Goal: Task Accomplishment & Management: Manage account settings

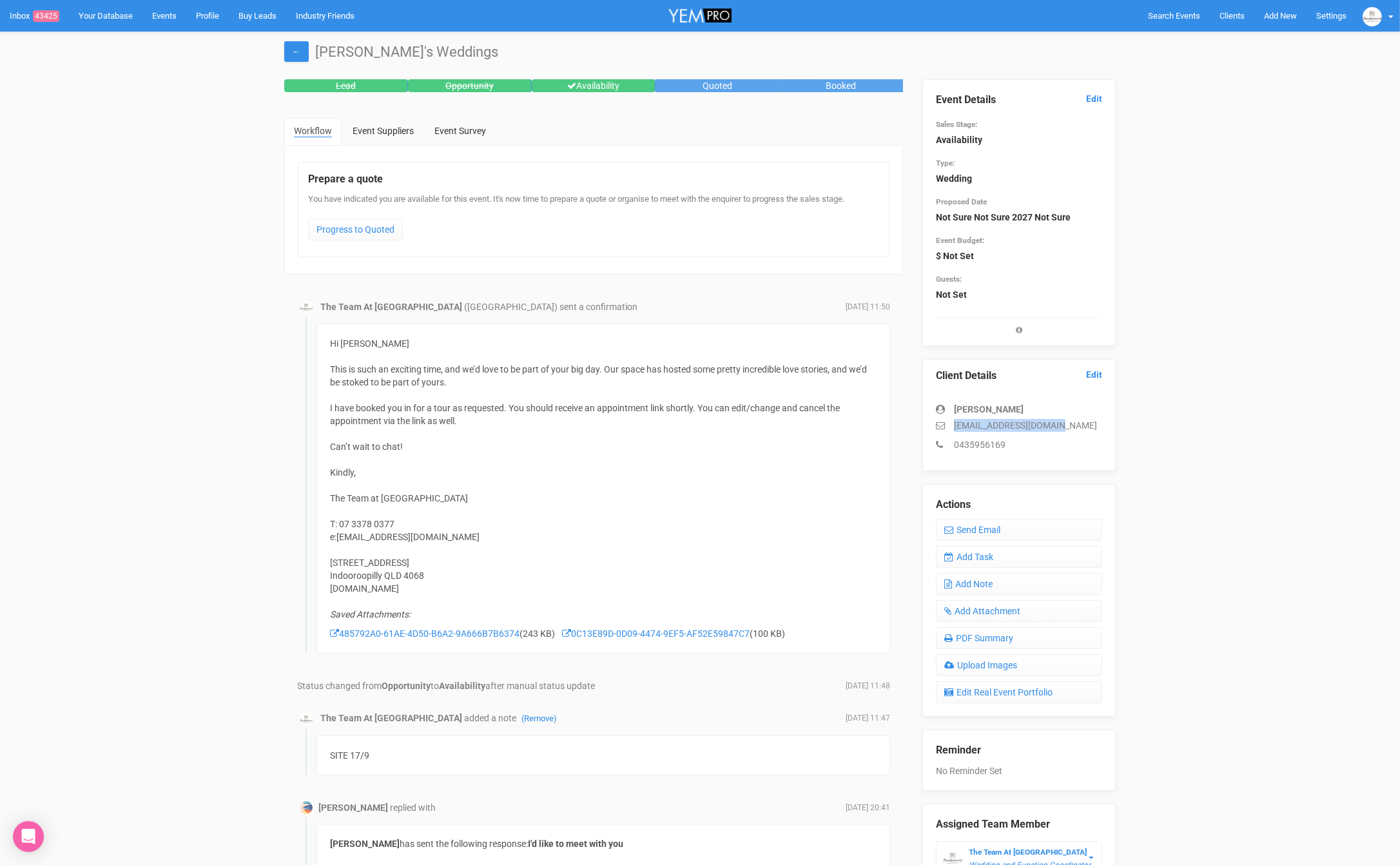
drag, startPoint x: 1072, startPoint y: 419, endPoint x: 949, endPoint y: 423, distance: 123.1
click at [949, 423] on p "[EMAIL_ADDRESS][DOMAIN_NAME]" at bounding box center [1019, 426] width 167 height 13
copy p "[EMAIL_ADDRESS][DOMAIN_NAME]"
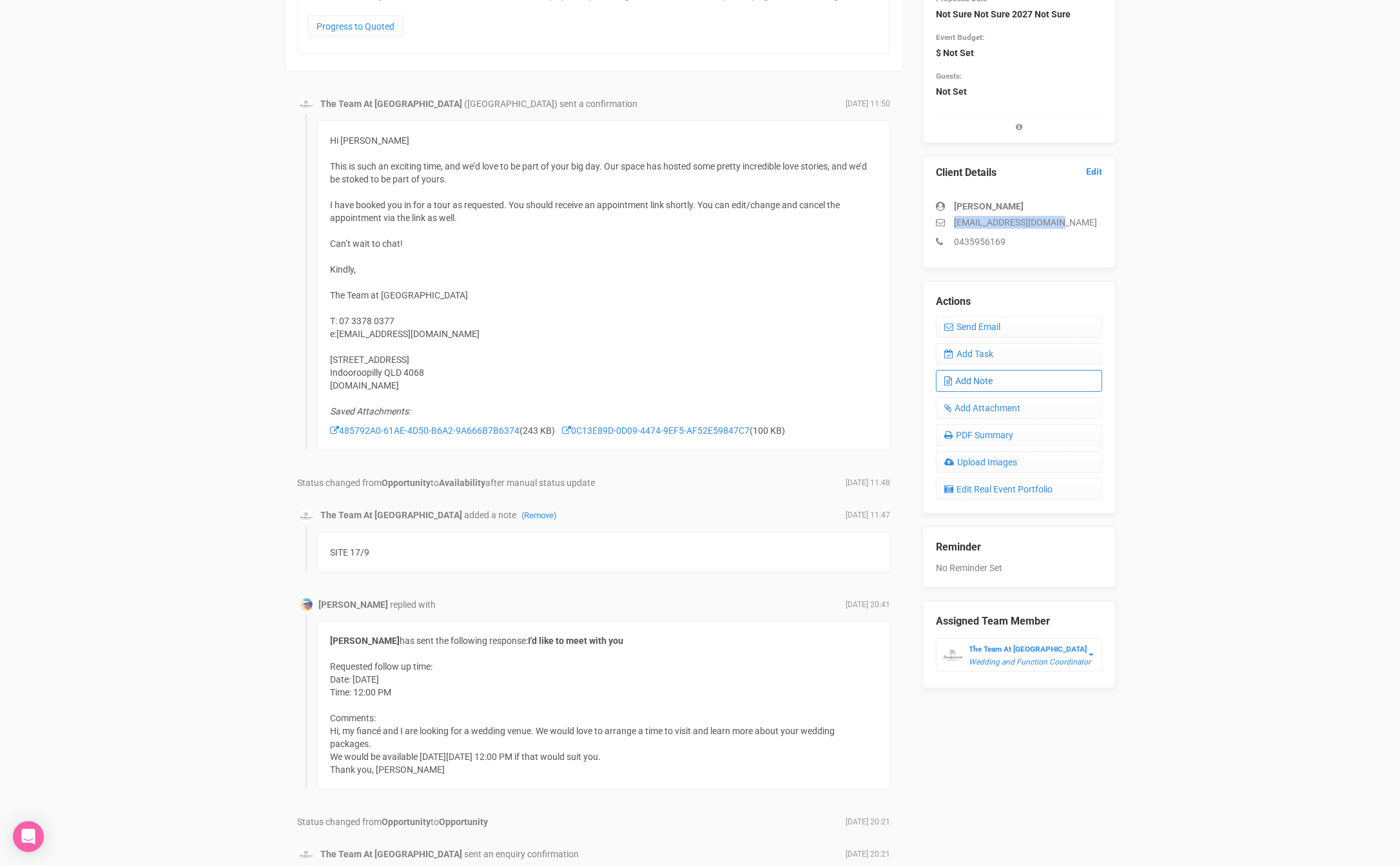
scroll to position [204, 0]
click at [986, 382] on link "Add Note" at bounding box center [1019, 381] width 167 height 22
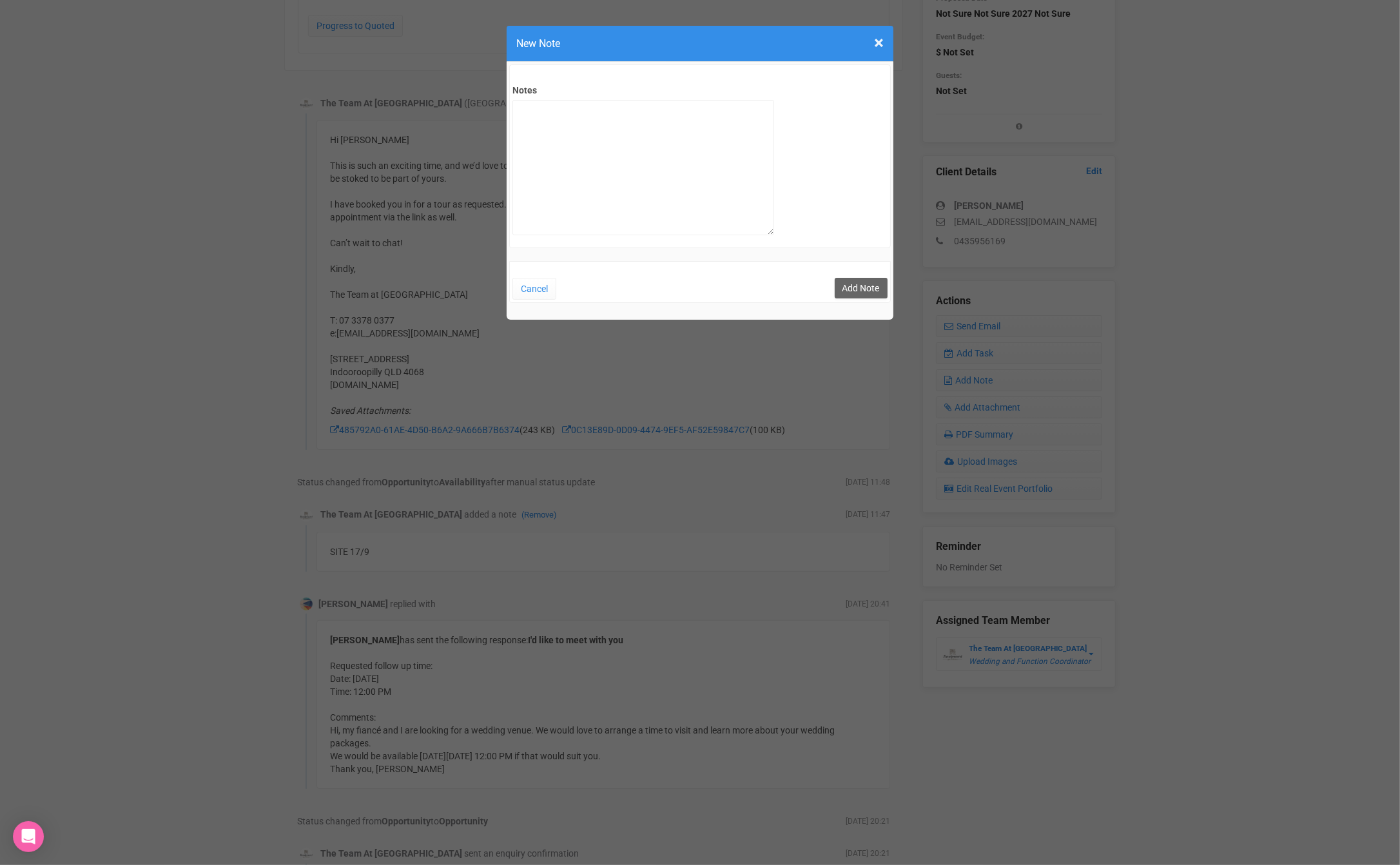
click at [596, 250] on form "Notes Cancel Add Note" at bounding box center [700, 184] width 381 height 239
click at [615, 195] on textarea "Notes" at bounding box center [643, 168] width 262 height 135
type textarea "NO show site"
click at [857, 292] on button "Add Note" at bounding box center [861, 288] width 53 height 21
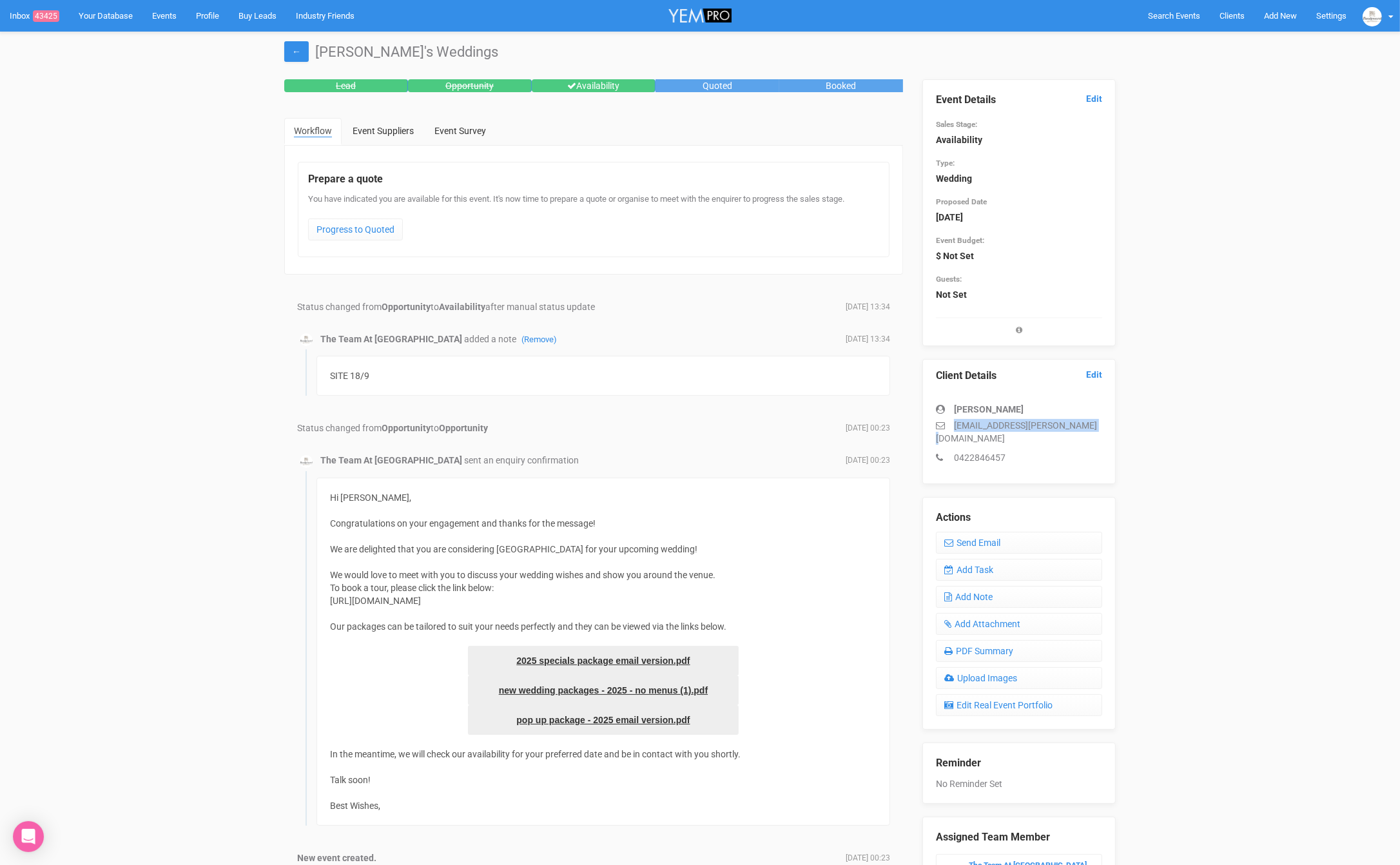
drag, startPoint x: 1035, startPoint y: 422, endPoint x: 954, endPoint y: 423, distance: 81.0
click at [954, 423] on p "[EMAIL_ADDRESS][PERSON_NAME][DOMAIN_NAME]" at bounding box center [1019, 432] width 167 height 26
copy p "[EMAIL_ADDRESS][PERSON_NAME][DOMAIN_NAME]"
click at [997, 586] on link "Add Note" at bounding box center [1019, 597] width 167 height 22
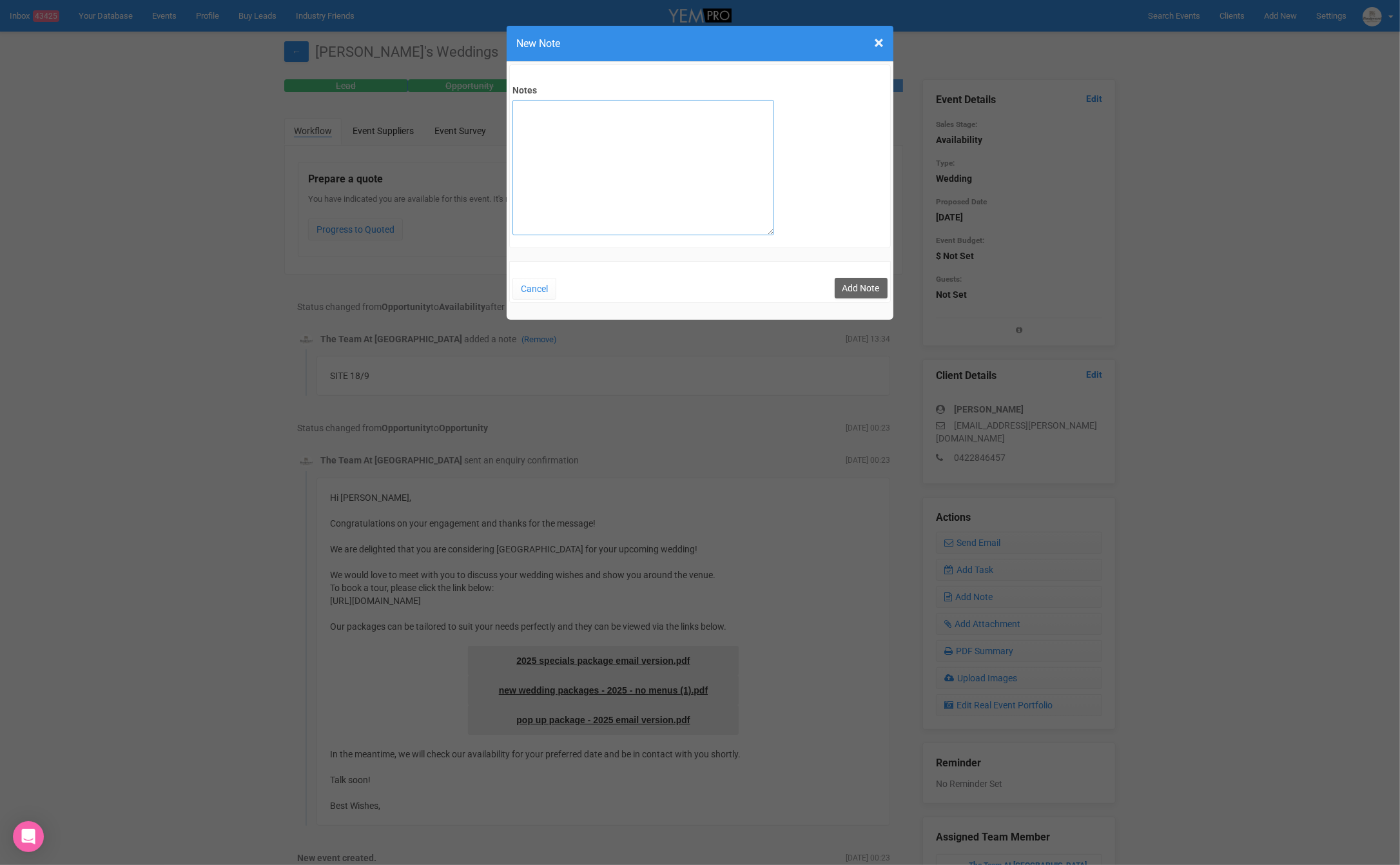
click at [597, 174] on textarea "Notes" at bounding box center [643, 168] width 262 height 135
type textarea "no show site"
click at [870, 290] on button "Add Note" at bounding box center [861, 288] width 53 height 21
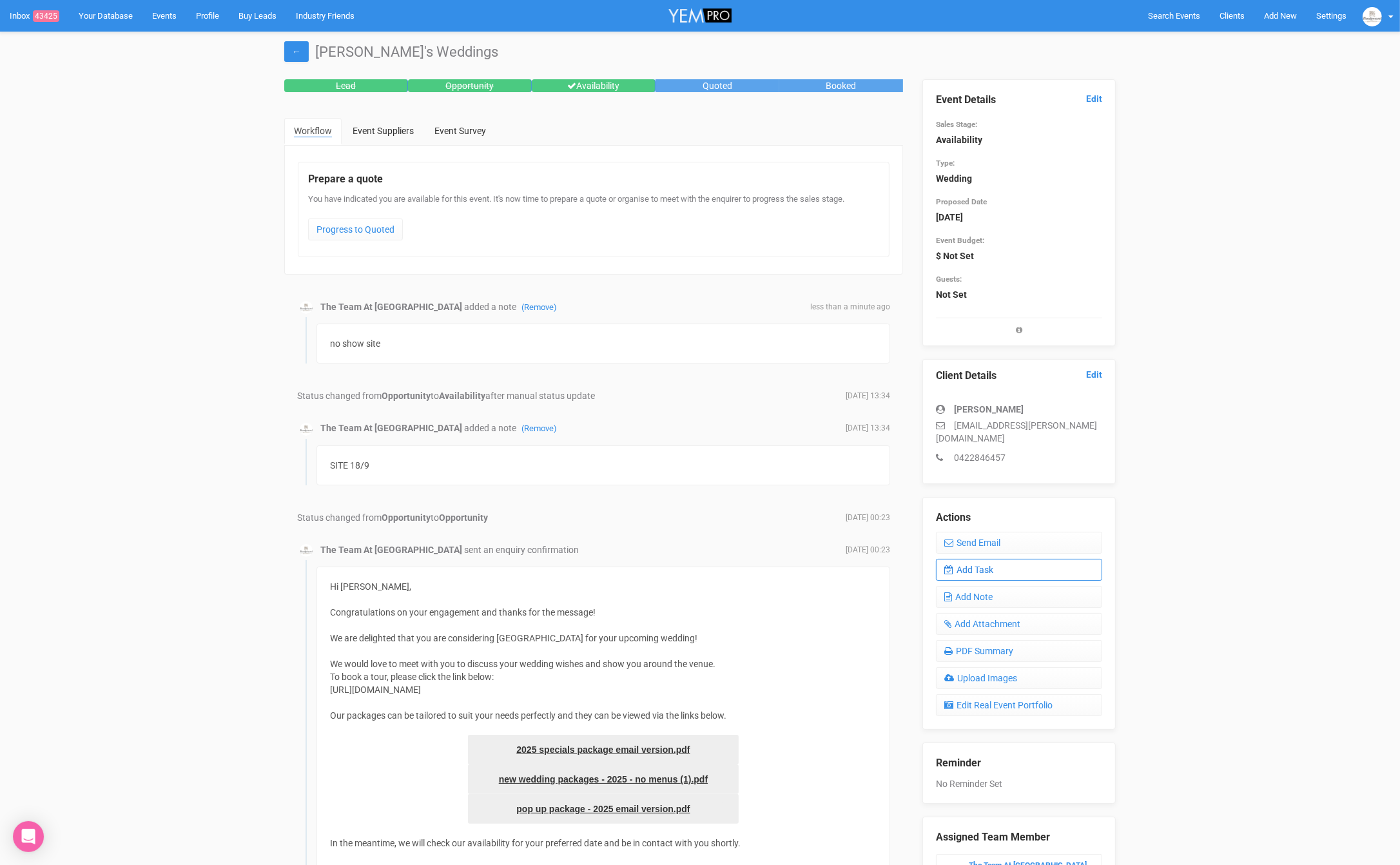
click at [965, 559] on link "Add Task" at bounding box center [1019, 570] width 167 height 22
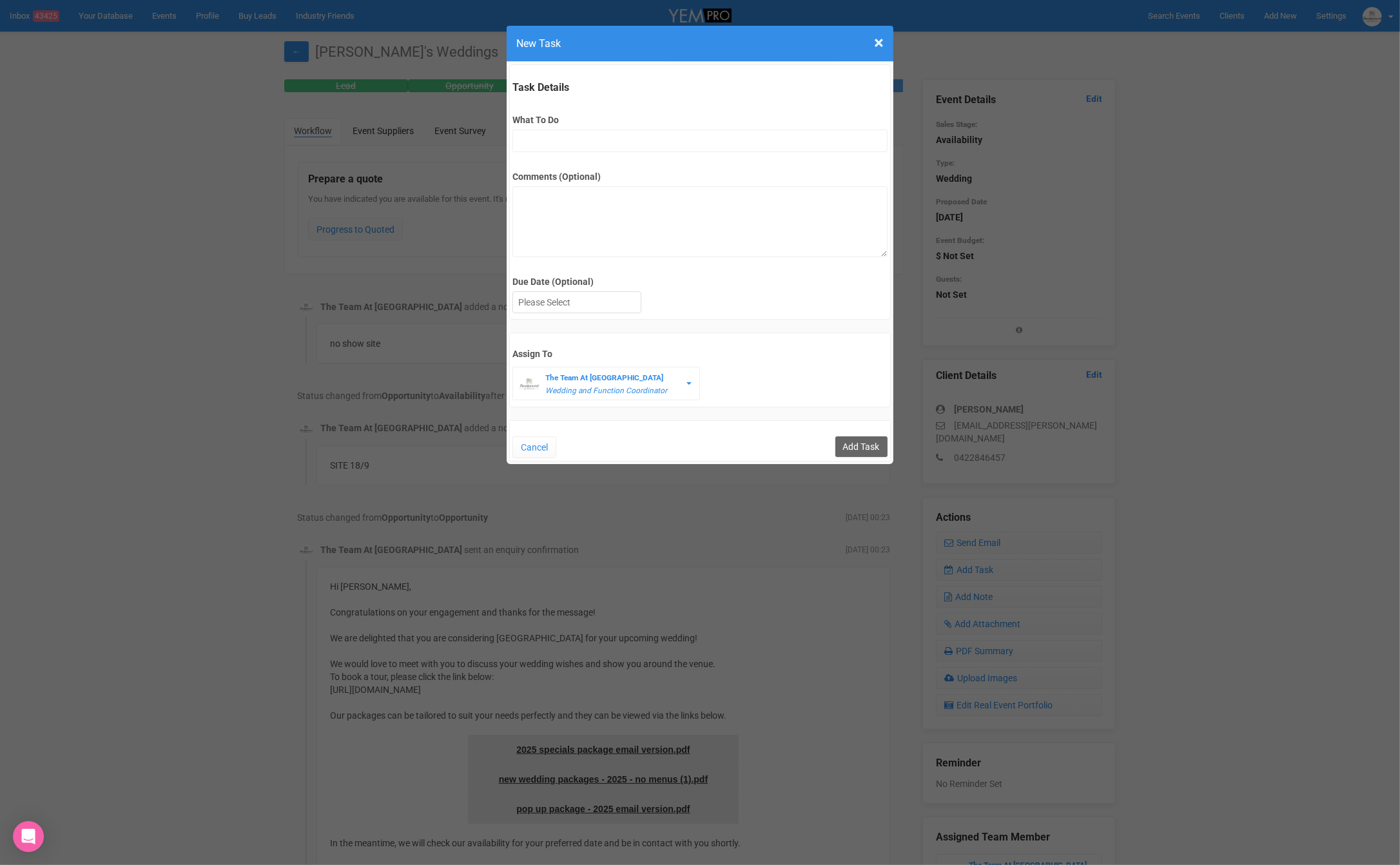
click at [567, 154] on div "Task Details What To Do Comments (Optional) Due Date (Optional) Su Mo Tu We Th …" at bounding box center [700, 192] width 381 height 255
click at [566, 142] on input "What To Do" at bounding box center [700, 141] width 375 height 23
type input "2nd fu"
click at [621, 314] on div "Due Date (Optional) Su Mo Tu We Th Fr Sa" at bounding box center [700, 295] width 375 height 41
click at [622, 303] on div at bounding box center [577, 303] width 128 height 21
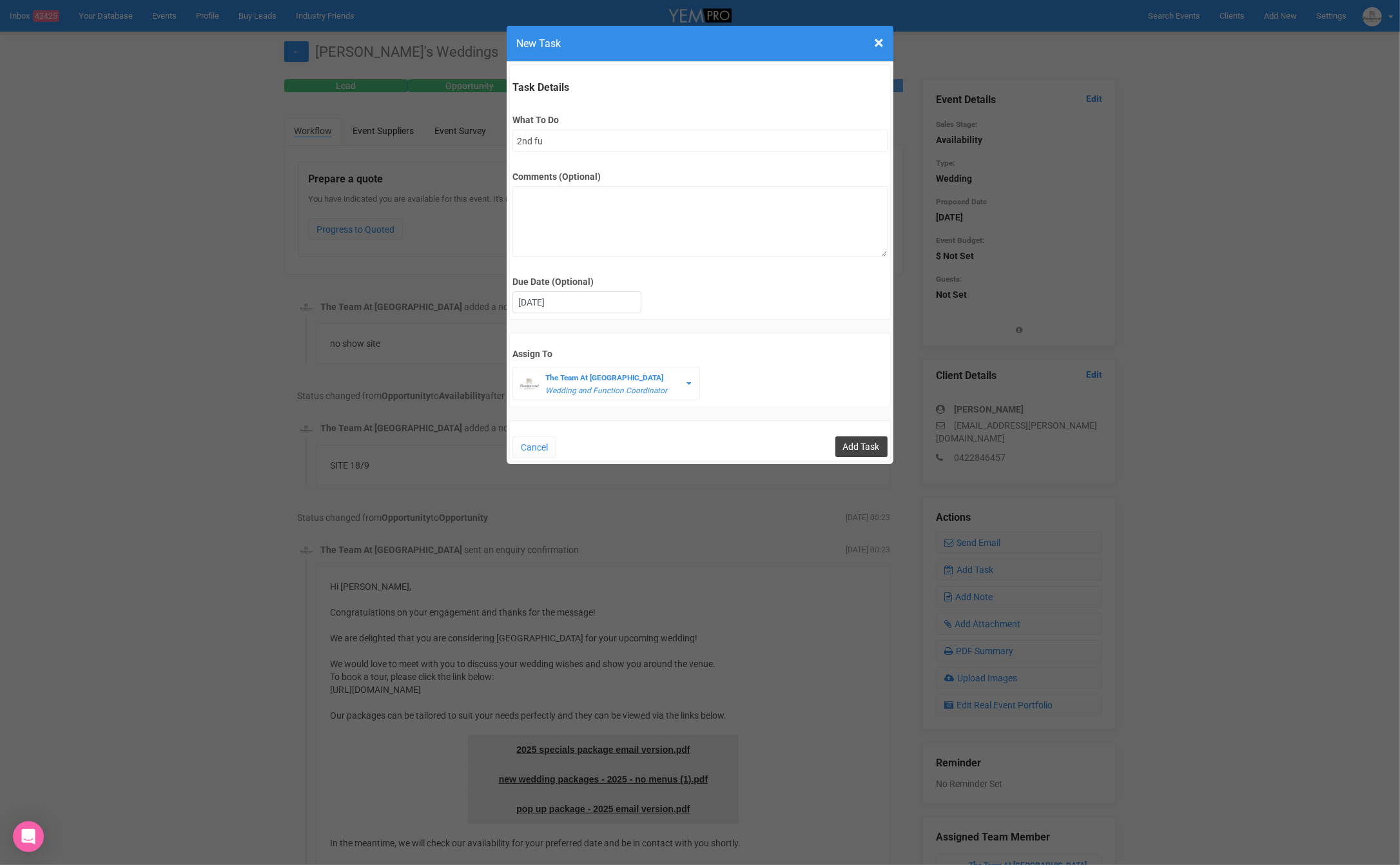
click at [862, 445] on input "Add Task" at bounding box center [861, 447] width 52 height 21
type input "Save"
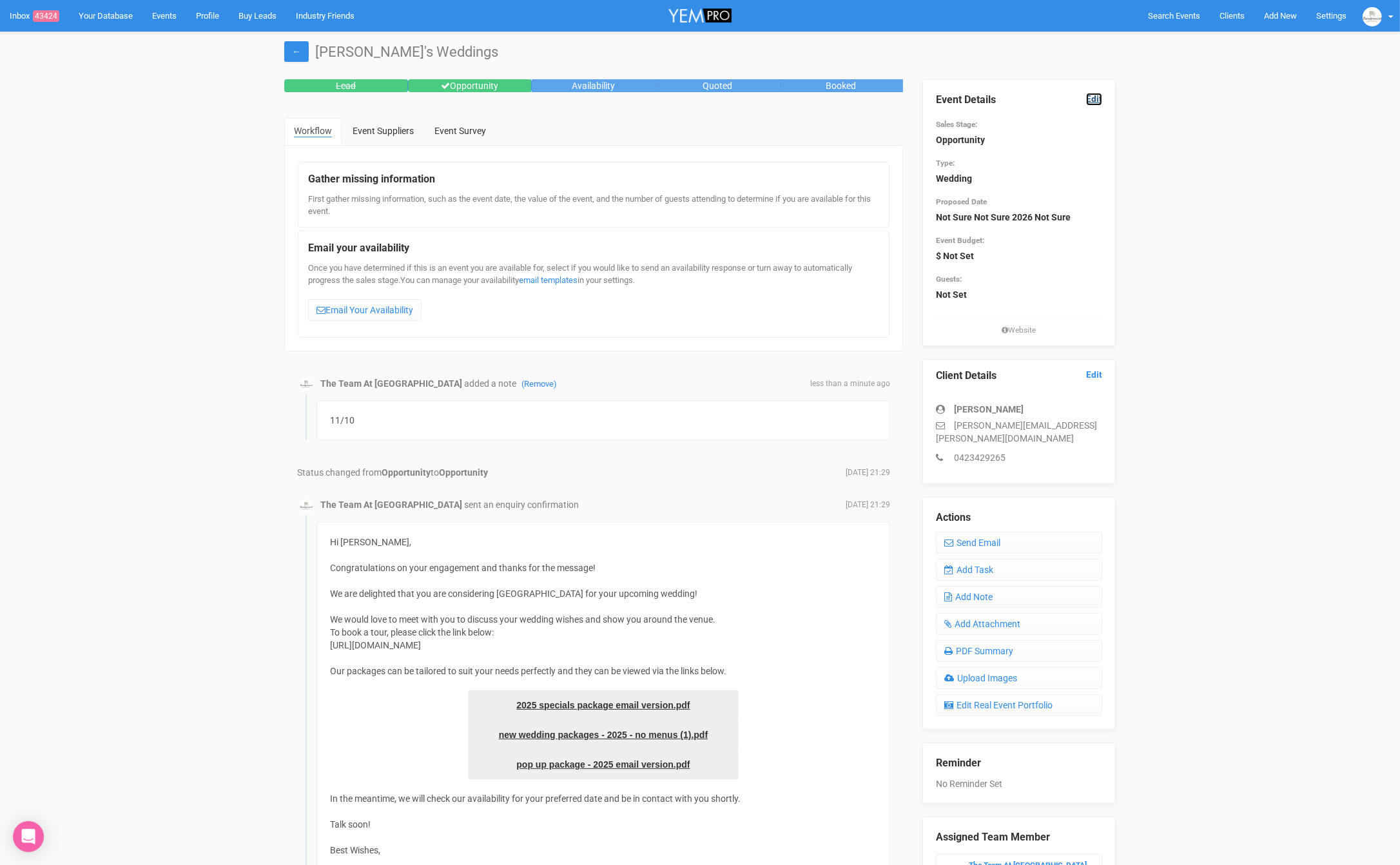
click at [1095, 100] on link "Edit" at bounding box center [1094, 99] width 16 height 12
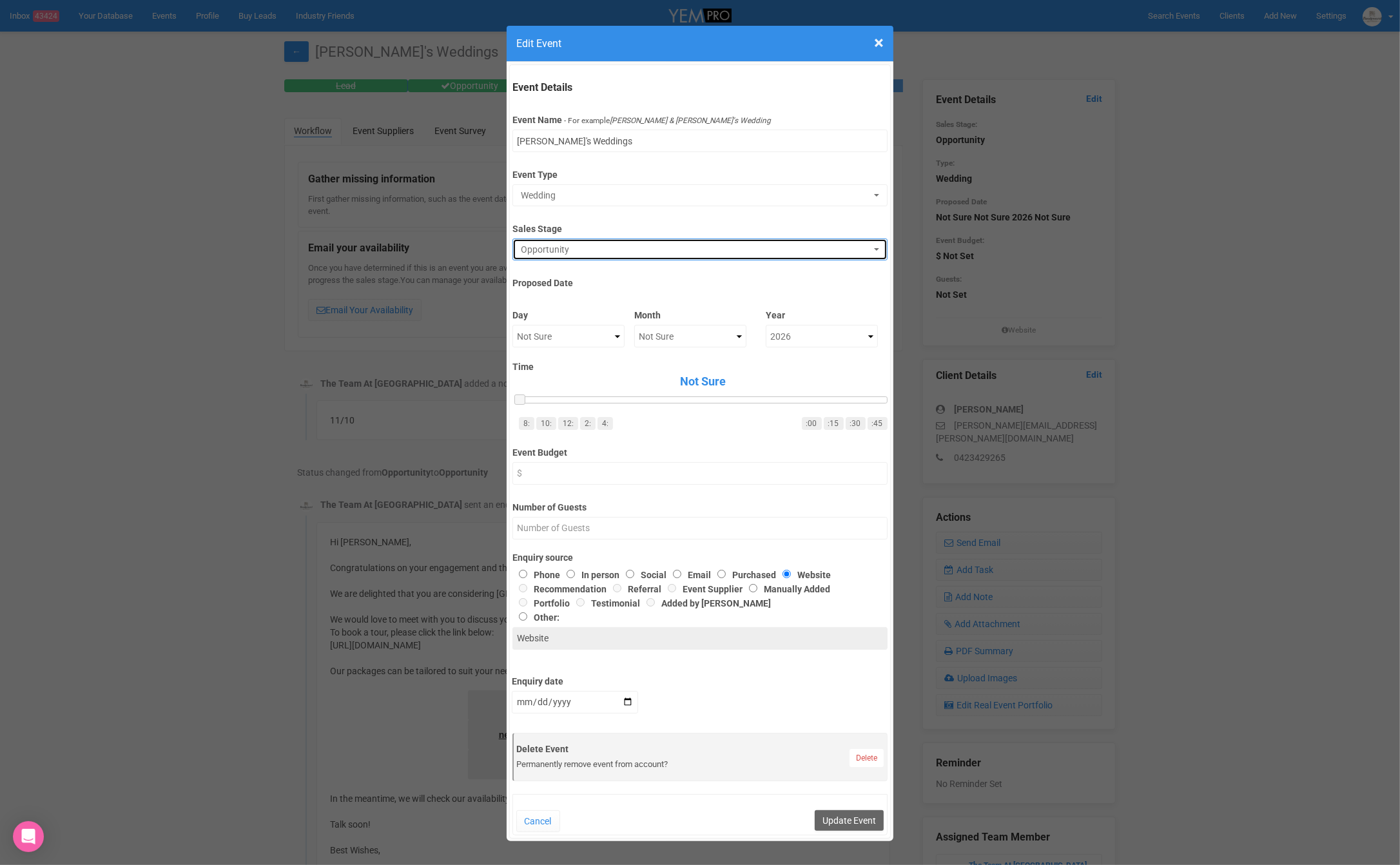
click at [628, 254] on button "Opportunity" at bounding box center [700, 250] width 375 height 22
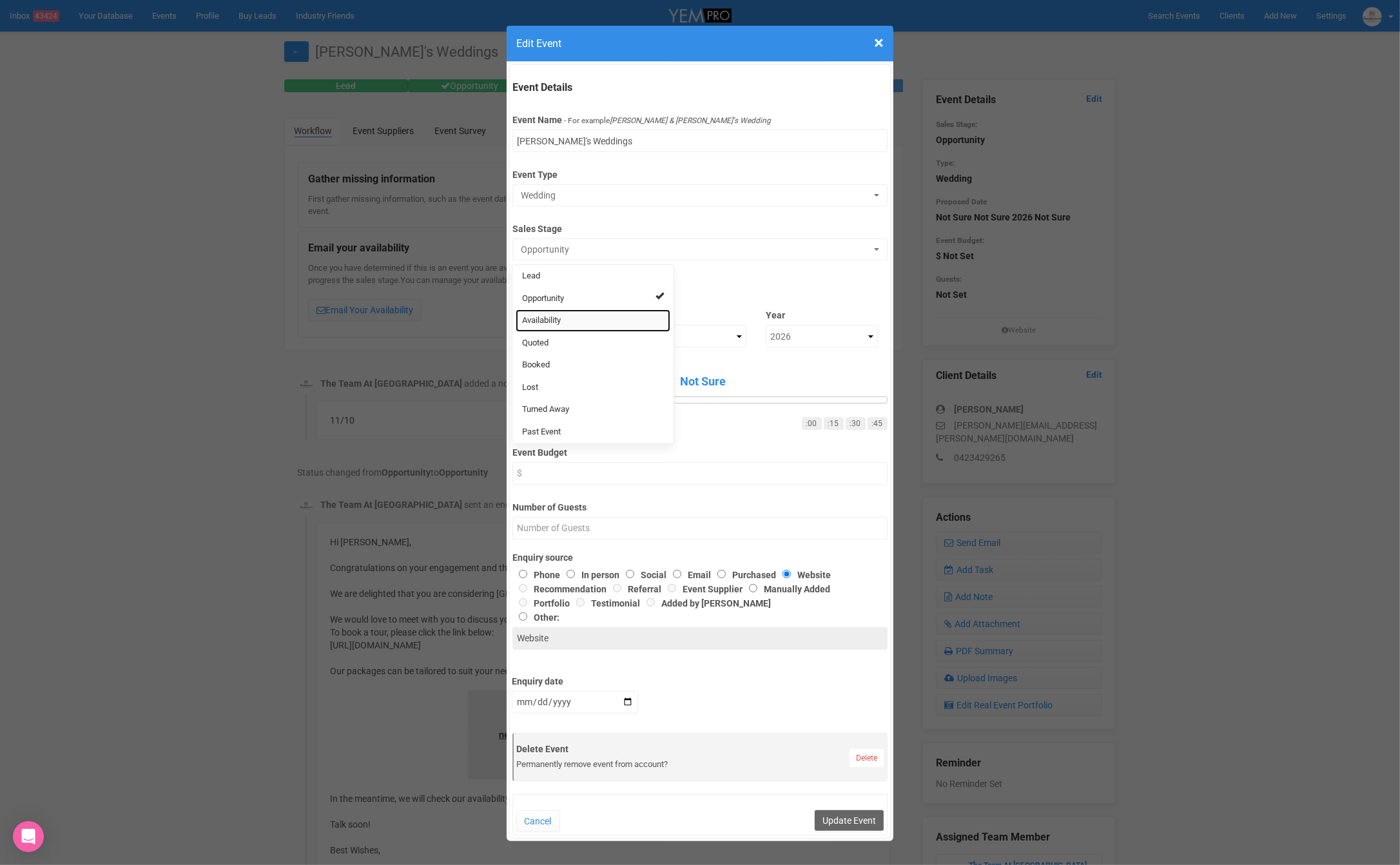
click at [595, 318] on link "Availability" at bounding box center [593, 321] width 155 height 23
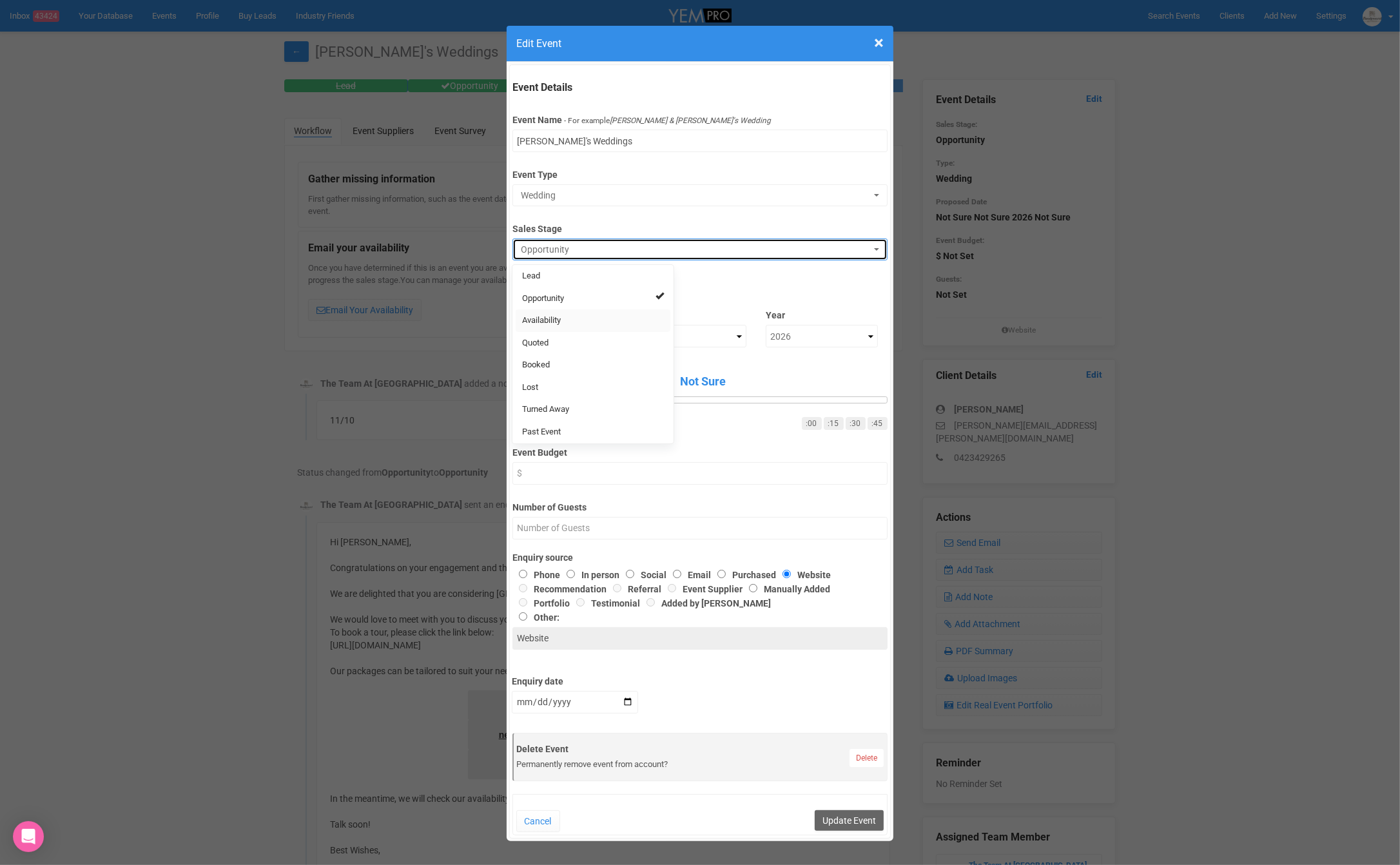
select select "8"
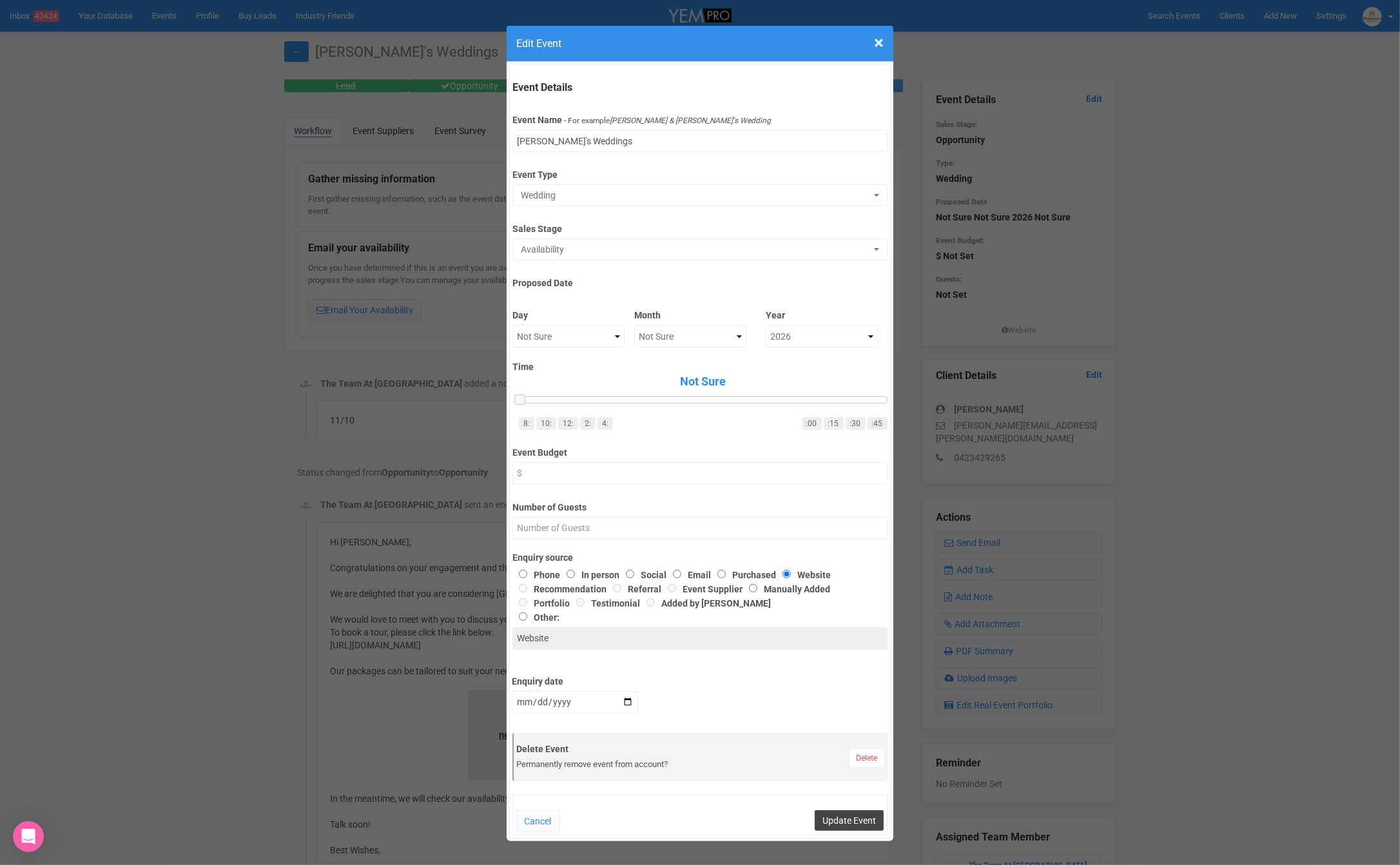
click at [839, 825] on button "Update Event" at bounding box center [849, 821] width 69 height 21
